Goal: Information Seeking & Learning: Learn about a topic

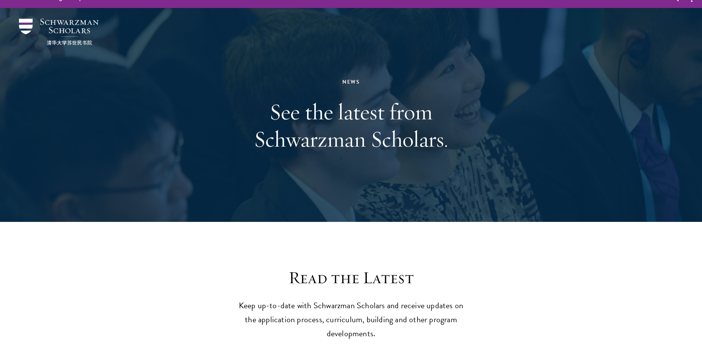
scroll to position [16, 0]
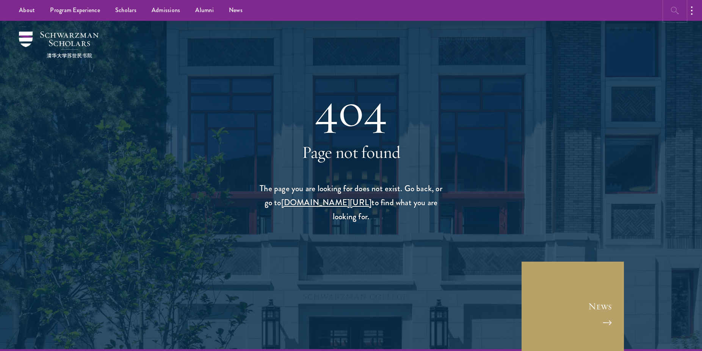
click at [677, 12] on icon "button" at bounding box center [674, 10] width 9 height 9
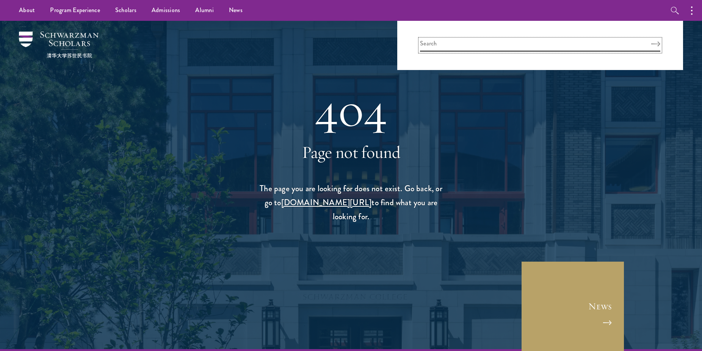
click at [571, 42] on input "search" at bounding box center [540, 45] width 240 height 13
type input "[PERSON_NAME]"
click at [651, 41] on button "Search" at bounding box center [655, 43] width 9 height 5
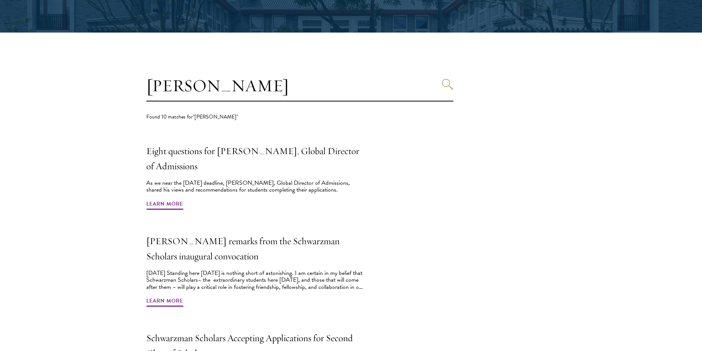
scroll to position [162, 0]
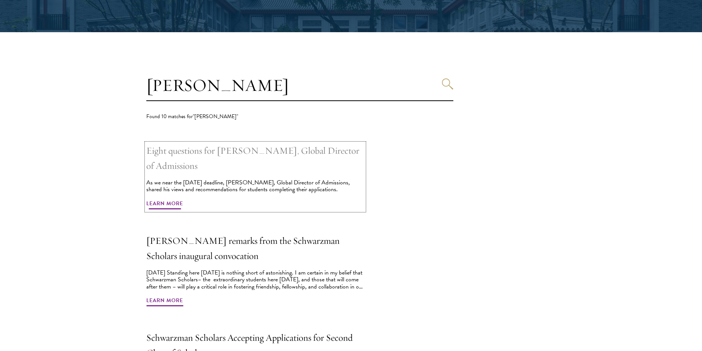
click at [159, 205] on span "Learn More" at bounding box center [164, 205] width 37 height 12
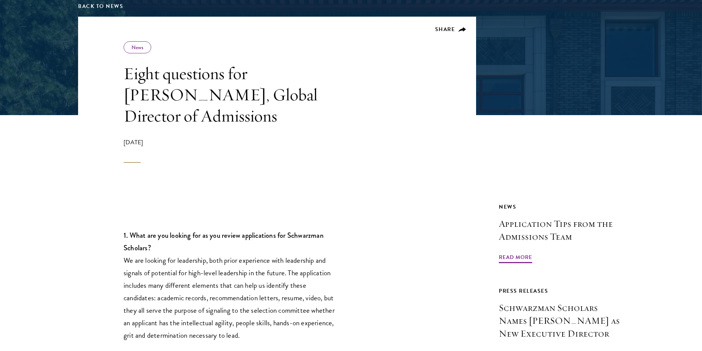
scroll to position [123, 0]
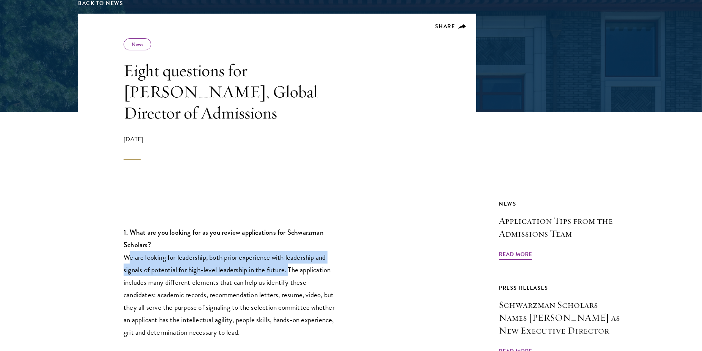
drag, startPoint x: 286, startPoint y: 238, endPoint x: 124, endPoint y: 225, distance: 162.4
click at [124, 226] on p "1. What are you looking for as you review applications for Schwarzman Scholars?…" at bounding box center [232, 282] width 216 height 113
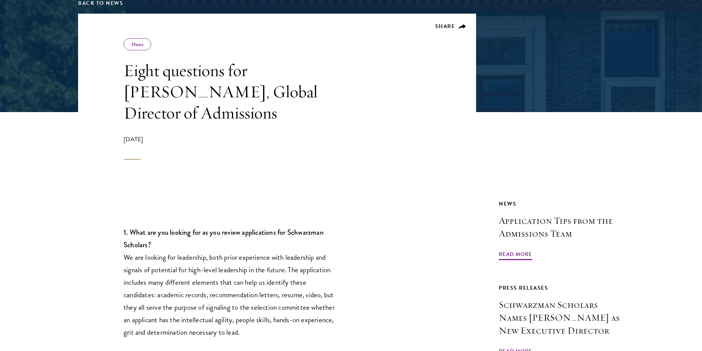
click at [124, 226] on p "1. What are you looking for as you review applications for Schwarzman Scholars?…" at bounding box center [232, 282] width 216 height 113
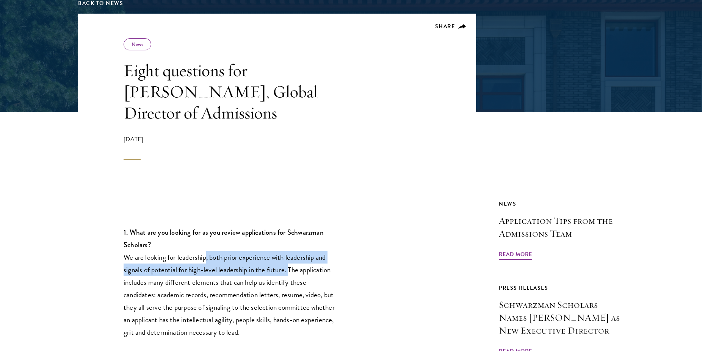
drag, startPoint x: 286, startPoint y: 237, endPoint x: 204, endPoint y: 228, distance: 83.0
click at [204, 228] on p "1. What are you looking for as you review applications for Schwarzman Scholars?…" at bounding box center [232, 282] width 216 height 113
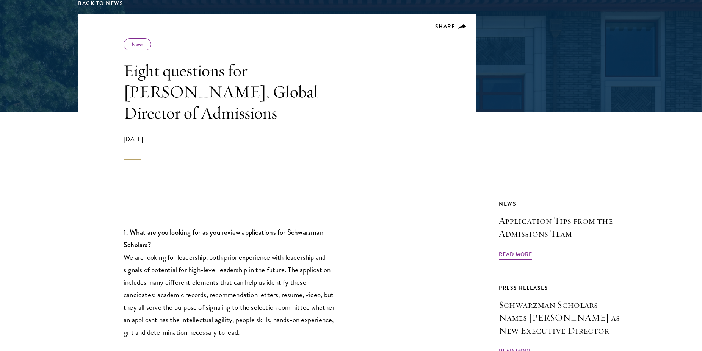
click at [204, 228] on p "1. What are you looking for as you review applications for Schwarzman Scholars?…" at bounding box center [232, 282] width 216 height 113
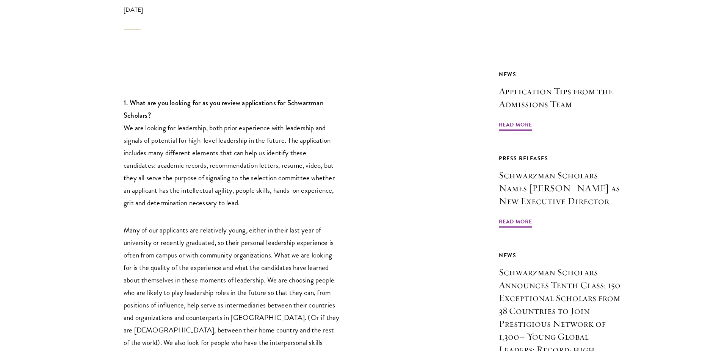
scroll to position [253, 0]
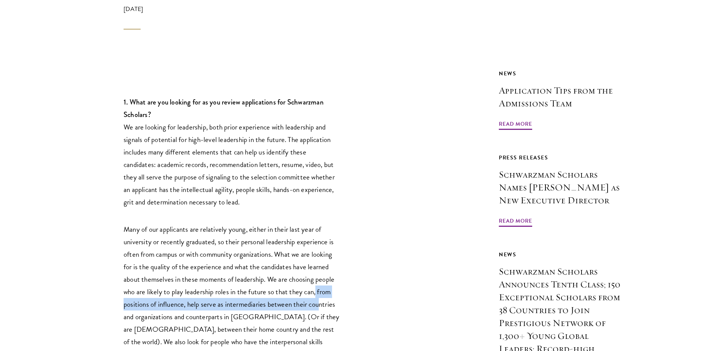
drag, startPoint x: 316, startPoint y: 258, endPoint x: 320, endPoint y: 266, distance: 8.5
click at [320, 266] on p "Many of our applicants are relatively young, either in their last year of unive…" at bounding box center [232, 298] width 216 height 150
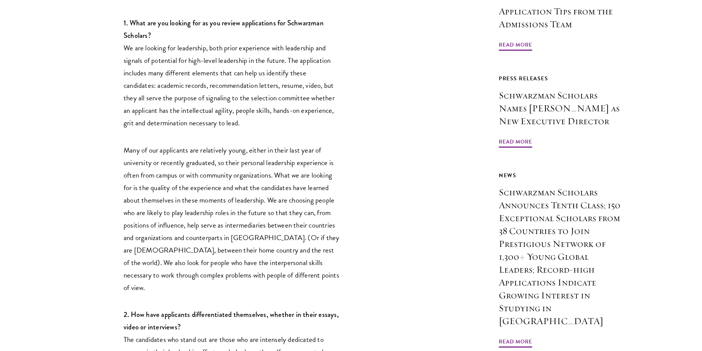
scroll to position [333, 0]
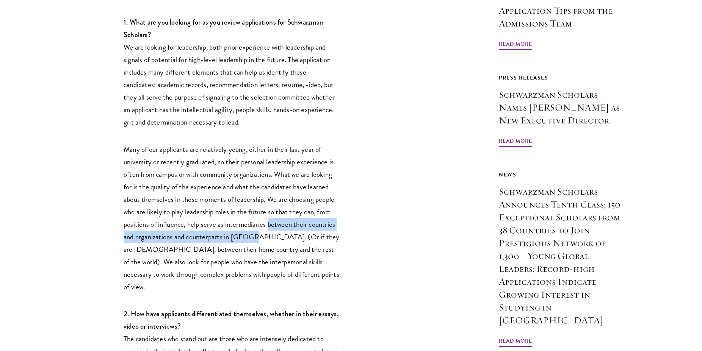
drag, startPoint x: 268, startPoint y: 189, endPoint x: 251, endPoint y: 206, distance: 24.4
click at [251, 206] on p "Many of our applicants are relatively young, either in their last year of unive…" at bounding box center [232, 218] width 216 height 150
drag, startPoint x: 251, startPoint y: 206, endPoint x: 272, endPoint y: 190, distance: 27.1
click at [272, 190] on p "Many of our applicants are relatively young, either in their last year of unive…" at bounding box center [232, 218] width 216 height 150
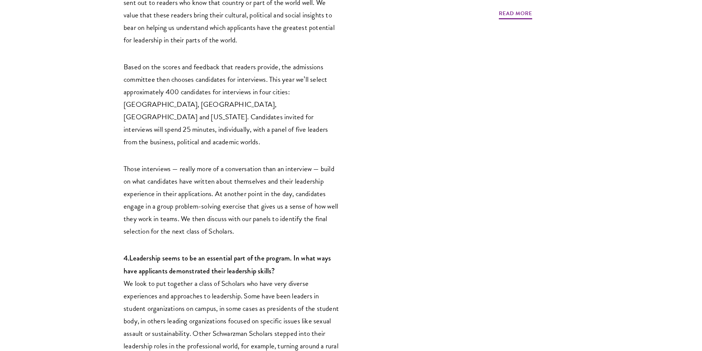
scroll to position [810, 0]
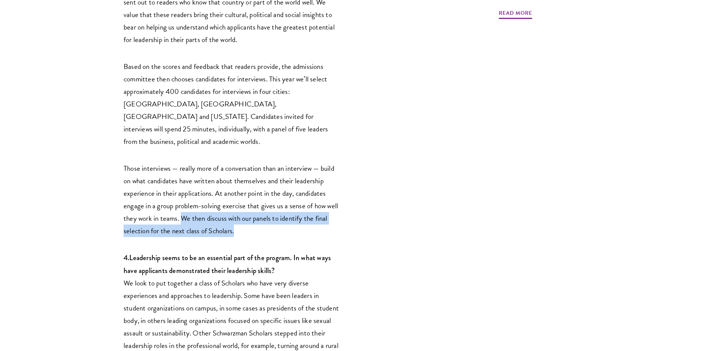
drag, startPoint x: 238, startPoint y: 175, endPoint x: 181, endPoint y: 163, distance: 58.1
click at [181, 163] on p "Those interviews — really more of a conversation than an interview — build on w…" at bounding box center [232, 199] width 216 height 75
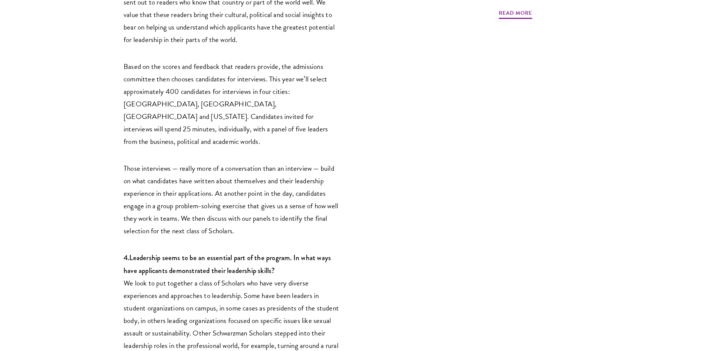
click at [181, 163] on p "Those interviews — really more of a conversation than an interview — build on w…" at bounding box center [232, 199] width 216 height 75
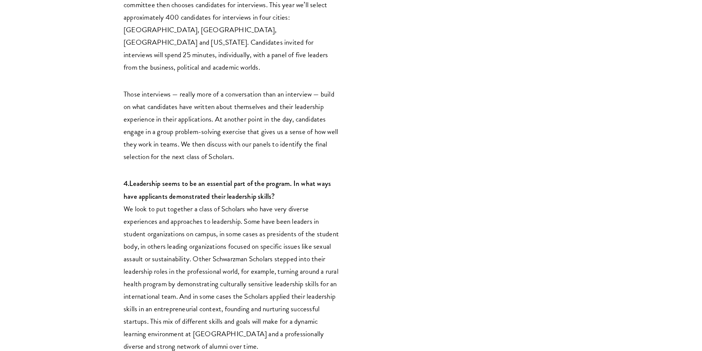
scroll to position [886, 0]
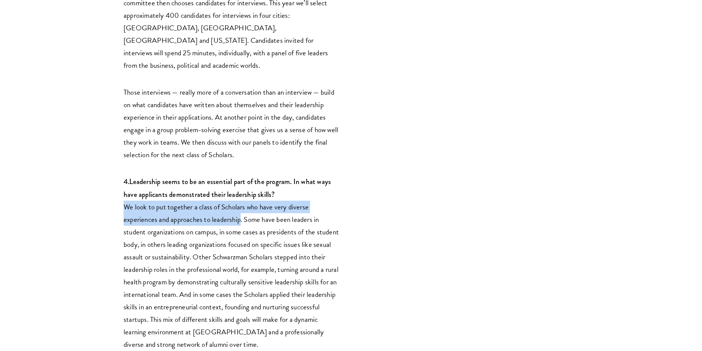
drag, startPoint x: 241, startPoint y: 164, endPoint x: 125, endPoint y: 150, distance: 116.1
click at [125, 175] on p "4. Leadership seems to be an essential part of the program. In what ways have a…" at bounding box center [232, 262] width 216 height 175
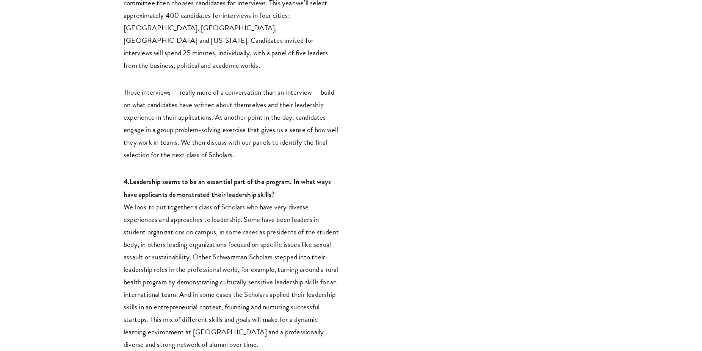
click at [125, 175] on p "4. Leadership seems to be an essential part of the program. In what ways have a…" at bounding box center [232, 262] width 216 height 175
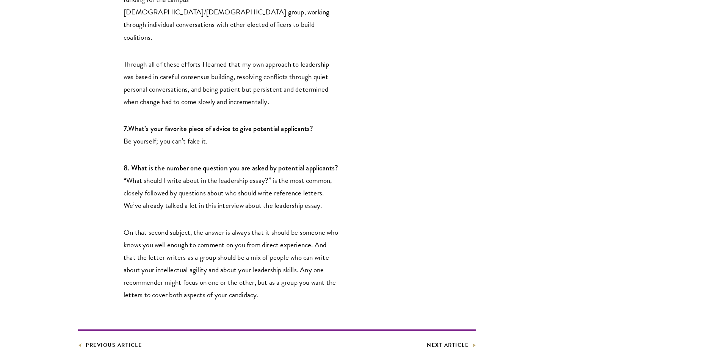
scroll to position [1904, 0]
